Goal: Task Accomplishment & Management: Complete application form

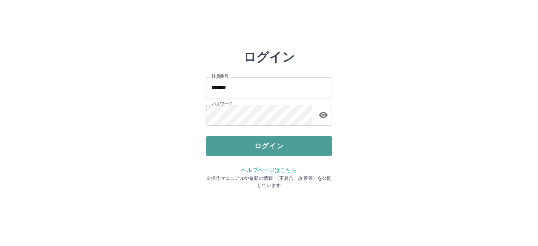
click at [272, 146] on button "ログイン" at bounding box center [269, 146] width 126 height 20
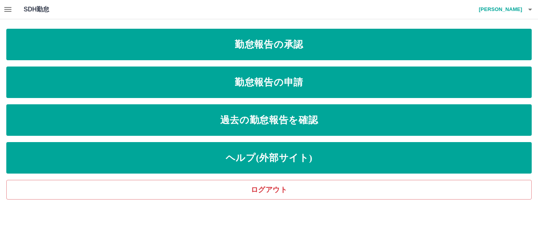
click at [4, 13] on icon "button" at bounding box center [7, 9] width 9 height 9
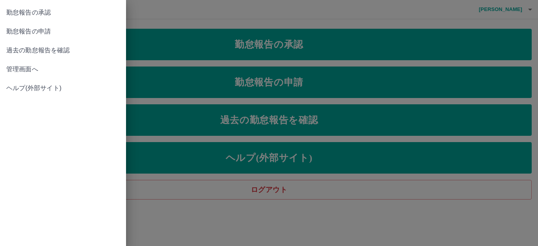
click at [18, 35] on span "勤怠報告の申請" at bounding box center [62, 31] width 113 height 9
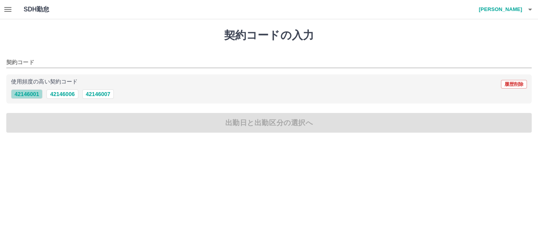
click at [25, 95] on button "42146001" at bounding box center [27, 93] width 32 height 9
type input "********"
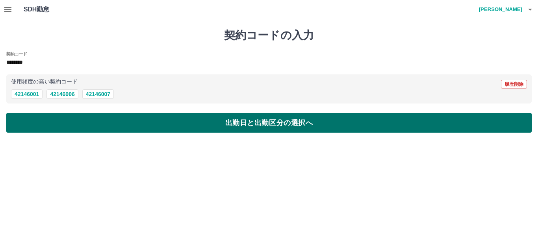
click at [43, 117] on button "出勤日と出勤区分の選択へ" at bounding box center [269, 123] width 526 height 20
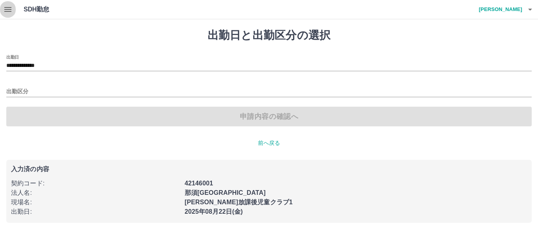
click at [11, 13] on icon "button" at bounding box center [7, 9] width 9 height 9
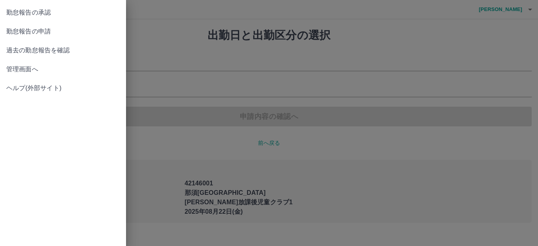
click at [13, 47] on span "過去の勤怠報告を確認" at bounding box center [62, 50] width 113 height 9
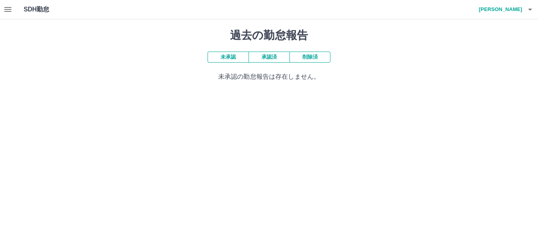
click at [264, 59] on button "承認済" at bounding box center [269, 57] width 41 height 11
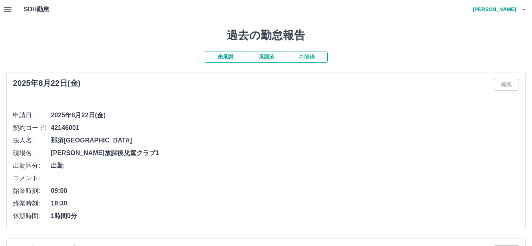
click at [8, 10] on icon "button" at bounding box center [7, 9] width 9 height 9
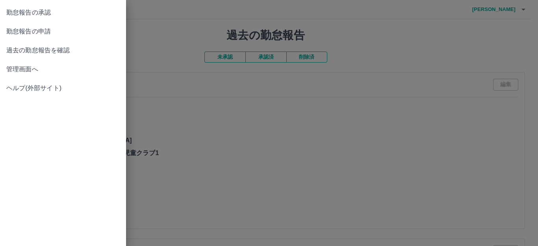
click at [42, 35] on span "勤怠報告の申請" at bounding box center [62, 31] width 113 height 9
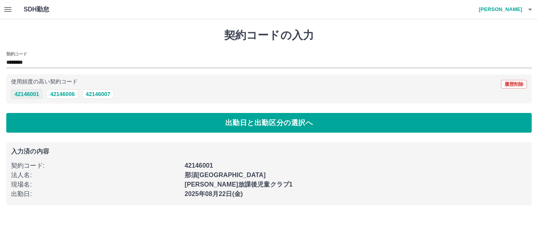
click at [40, 94] on button "42146001" at bounding box center [27, 93] width 32 height 9
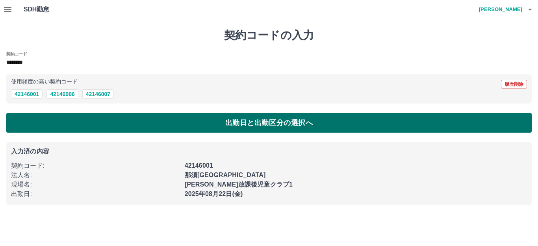
click at [60, 123] on button "出勤日と出勤区分の選択へ" at bounding box center [269, 123] width 526 height 20
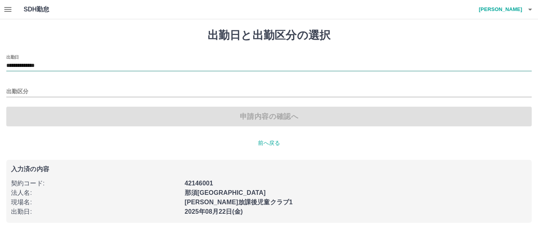
click at [37, 66] on input "**********" at bounding box center [269, 66] width 526 height 10
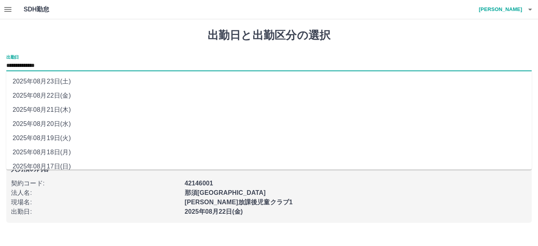
click at [58, 82] on li "2025年08月23日(土)" at bounding box center [269, 81] width 526 height 14
type input "**********"
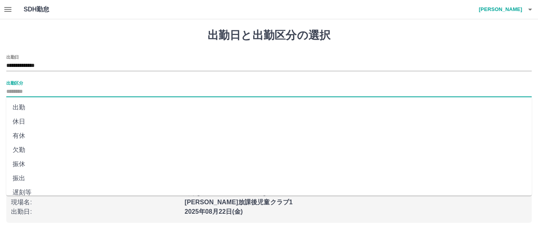
click at [44, 91] on input "出勤区分" at bounding box center [269, 92] width 526 height 10
drag, startPoint x: 35, startPoint y: 127, endPoint x: 64, endPoint y: 117, distance: 31.0
click at [35, 127] on li "休日" at bounding box center [269, 122] width 526 height 14
type input "**"
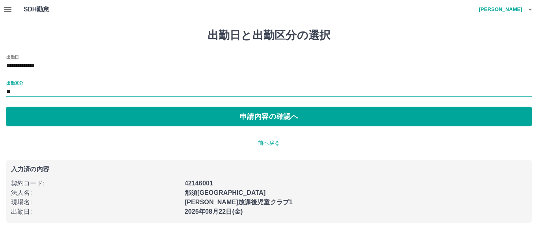
click at [97, 103] on div "**********" at bounding box center [269, 91] width 526 height 72
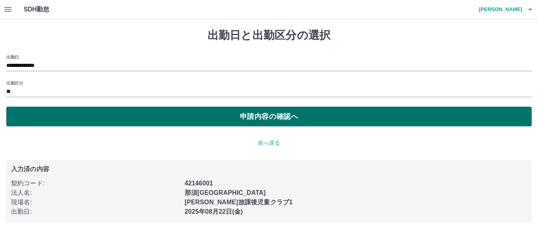
drag, startPoint x: 179, startPoint y: 117, endPoint x: 184, endPoint y: 116, distance: 5.6
click at [179, 116] on button "申請内容の確認へ" at bounding box center [269, 117] width 526 height 20
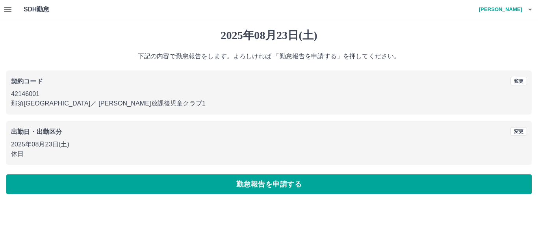
click at [234, 186] on button "勤怠報告を申請する" at bounding box center [269, 185] width 526 height 20
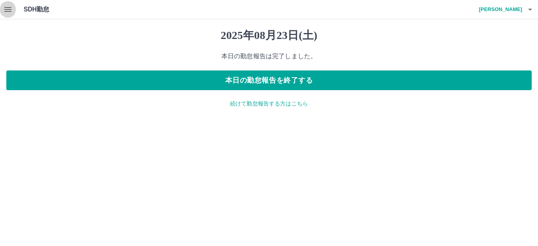
click at [11, 9] on icon "button" at bounding box center [7, 9] width 7 height 5
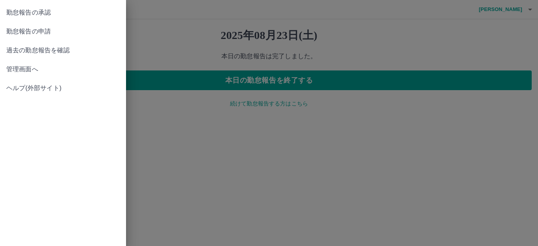
drag, startPoint x: 22, startPoint y: 16, endPoint x: 125, endPoint y: 30, distance: 103.8
click at [23, 16] on span "勤怠報告の承認" at bounding box center [62, 12] width 113 height 9
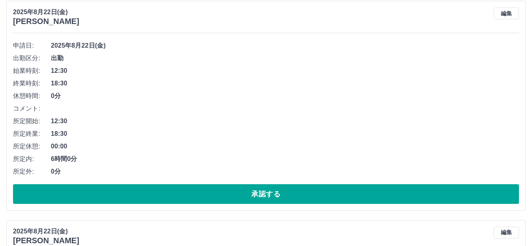
scroll to position [3427, 0]
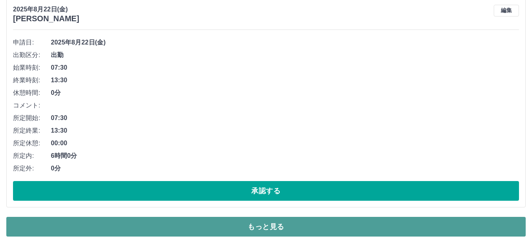
click at [252, 232] on button "もっと見る" at bounding box center [265, 227] width 519 height 20
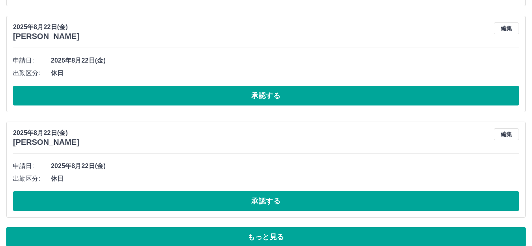
scroll to position [8340, 0]
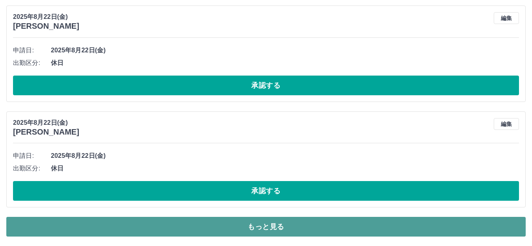
click at [357, 227] on button "もっと見る" at bounding box center [265, 227] width 519 height 20
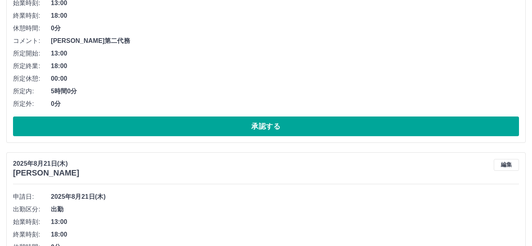
scroll to position [11128, 0]
